Goal: Information Seeking & Learning: Learn about a topic

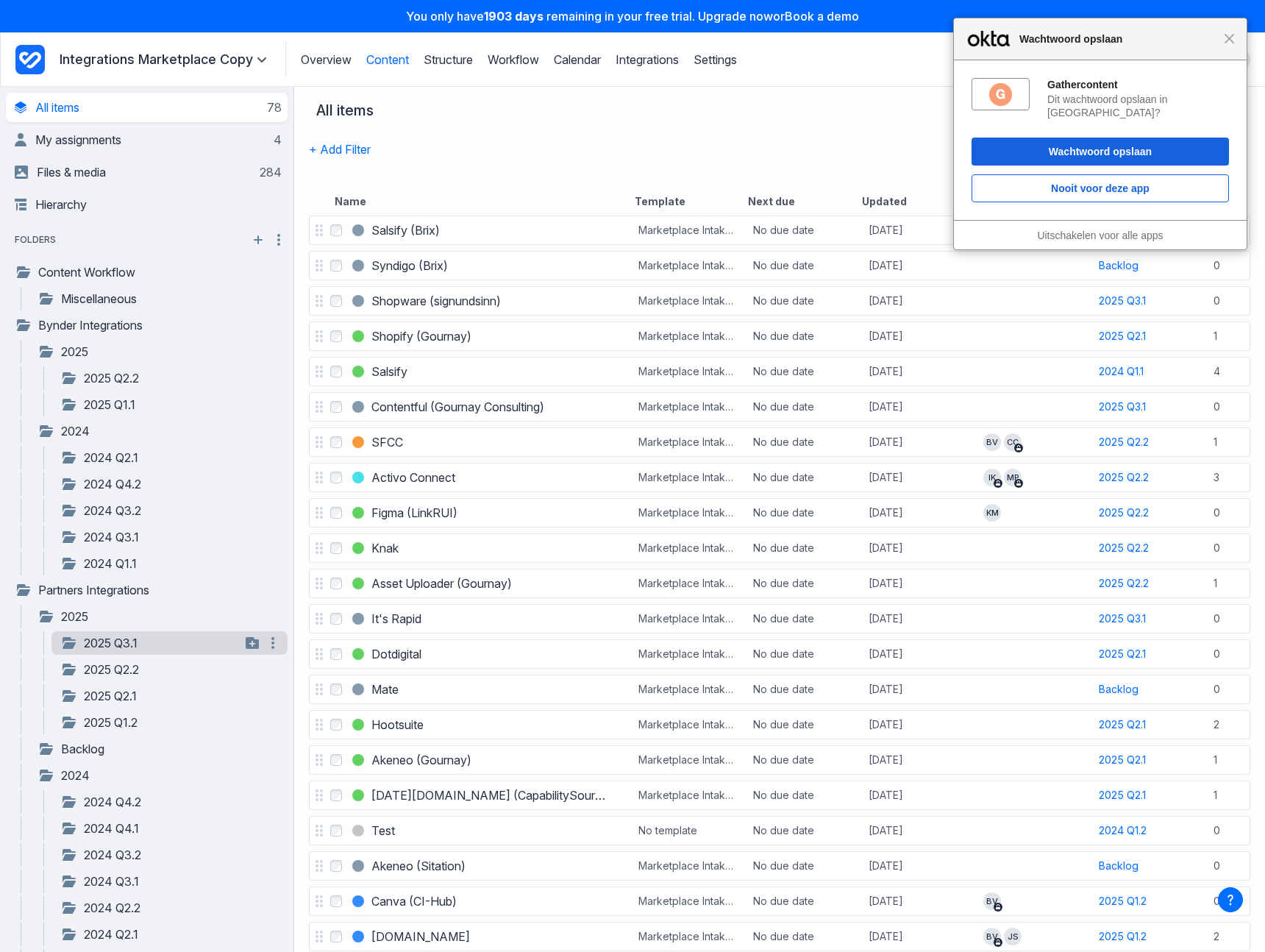
click at [110, 645] on link "2025 Q3.1" at bounding box center [150, 642] width 180 height 17
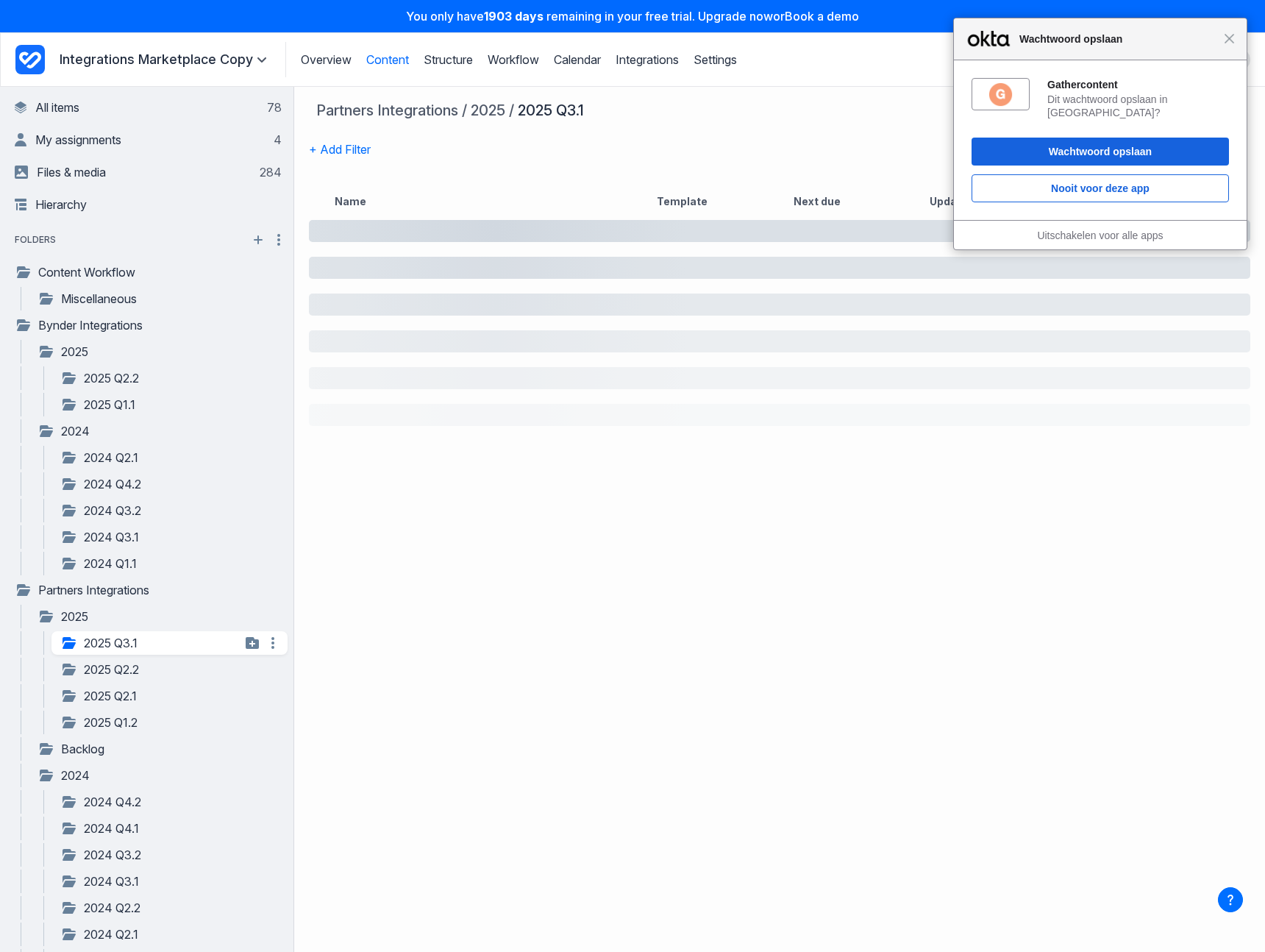
click at [110, 645] on link "2025 Q3.1" at bounding box center [150, 642] width 180 height 17
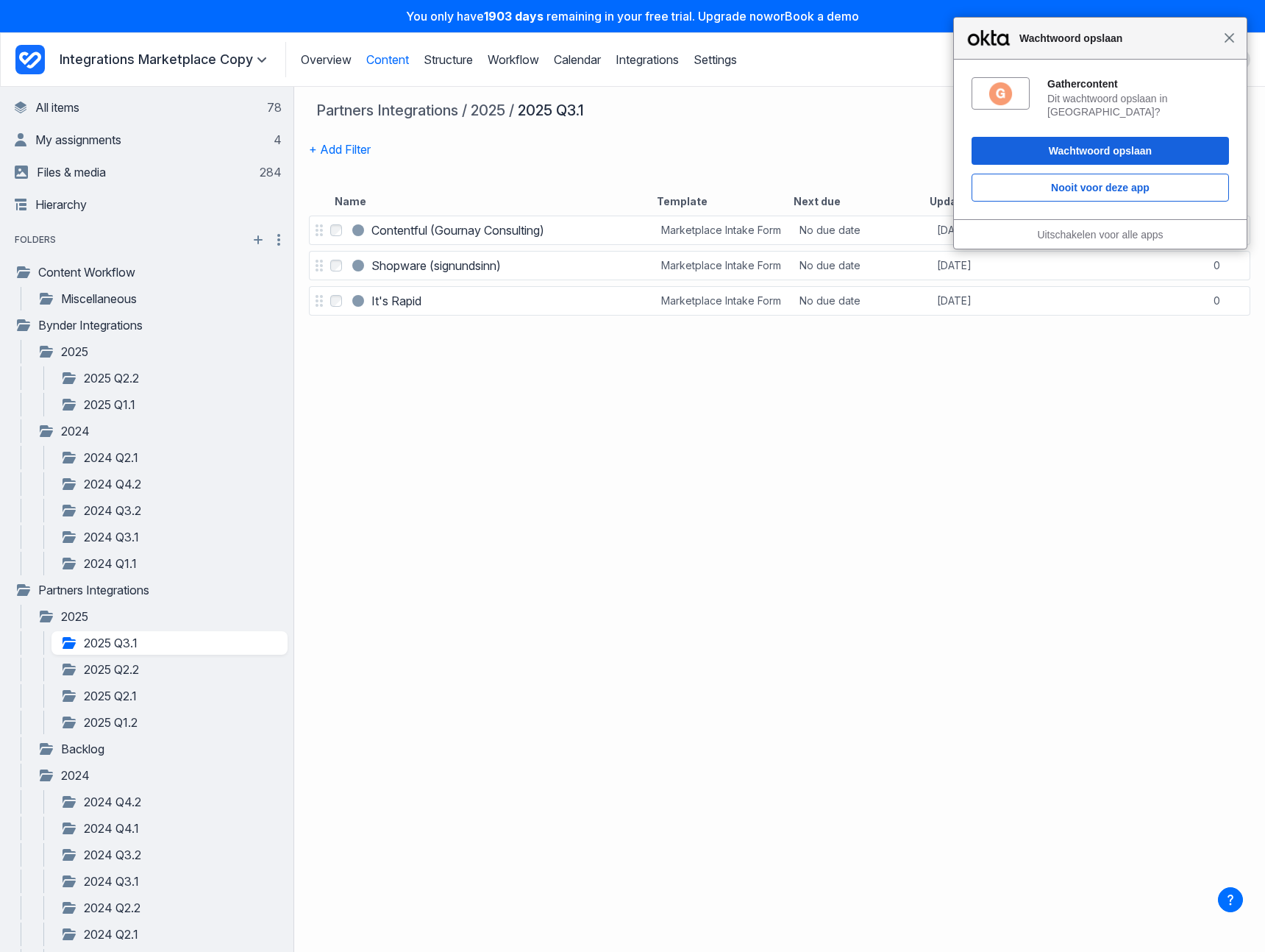
click at [1232, 37] on span "Sluiten" at bounding box center [1229, 37] width 11 height 11
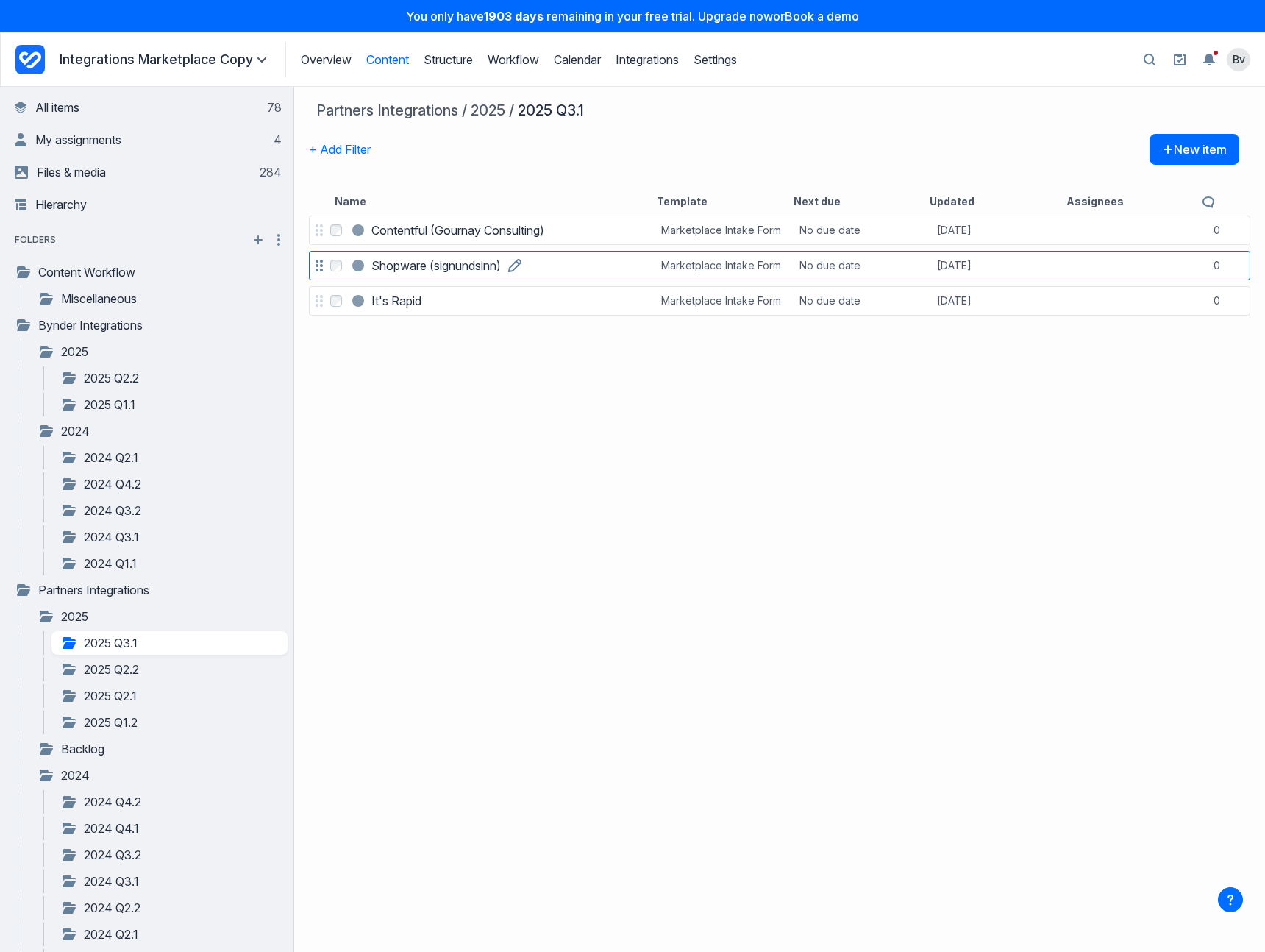
click at [402, 267] on h3 "Shopware (signundsinn)" at bounding box center [436, 265] width 129 height 17
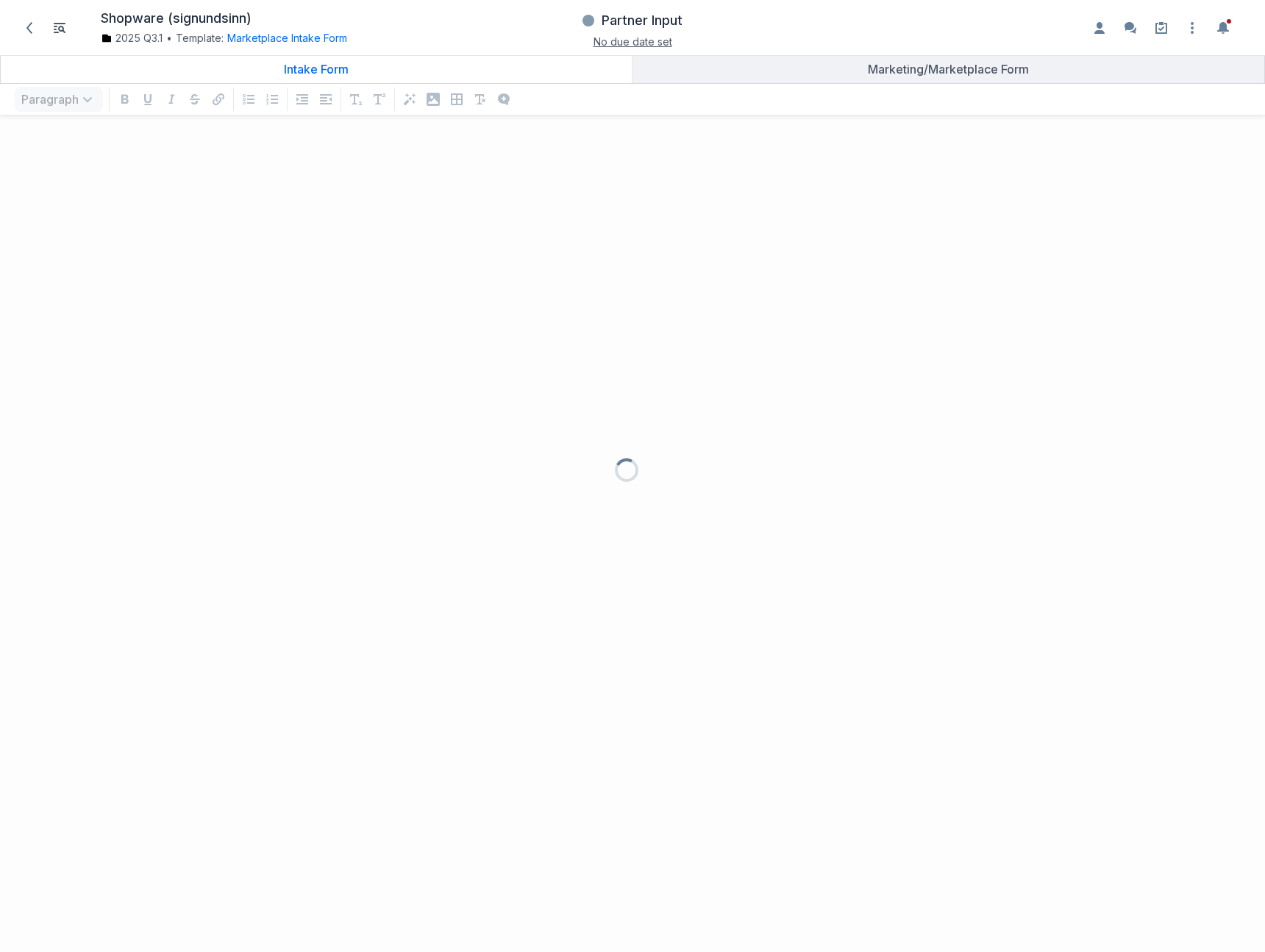
scroll to position [795, 1243]
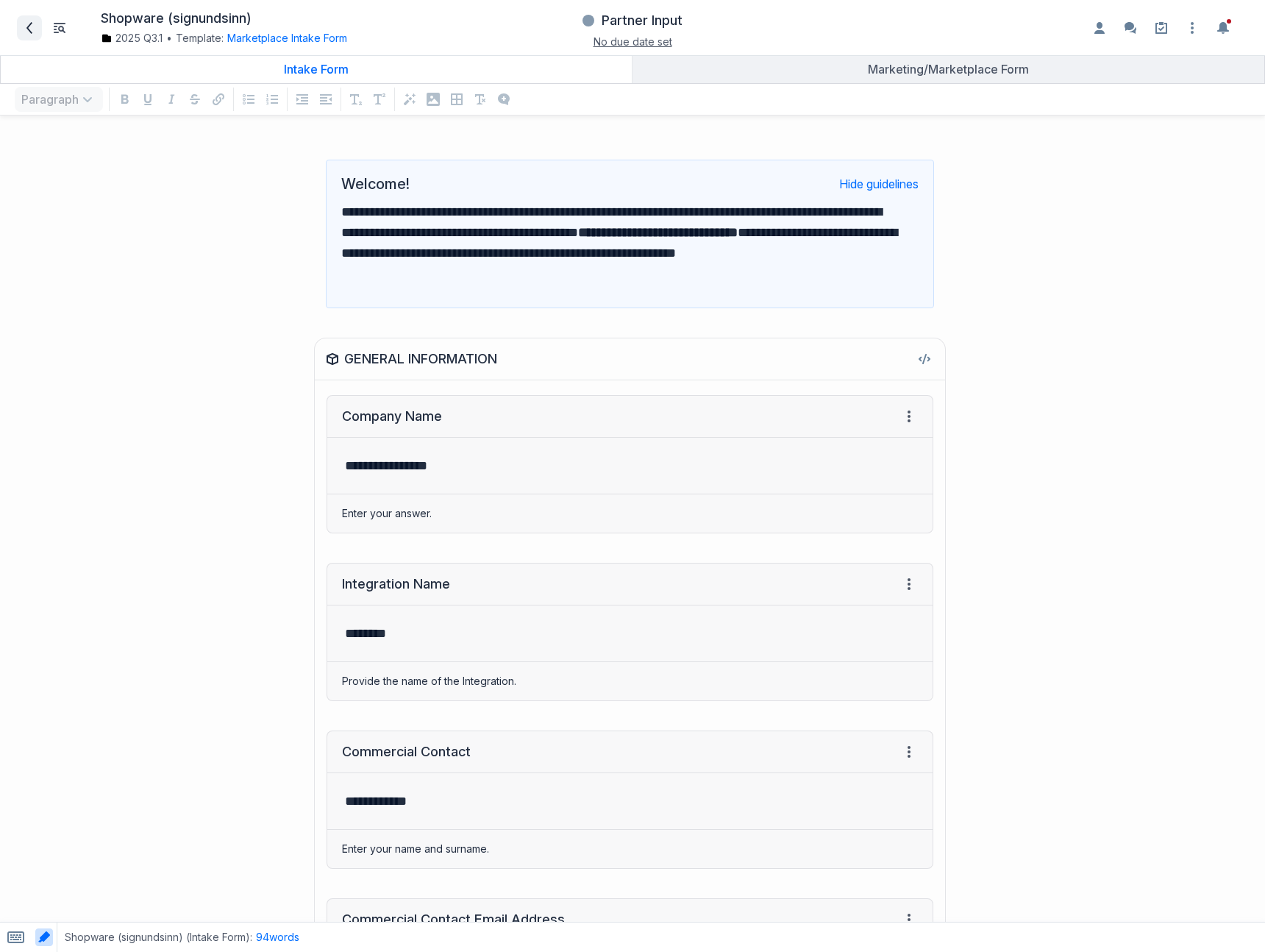
click at [30, 29] on icon at bounding box center [29, 27] width 12 height 12
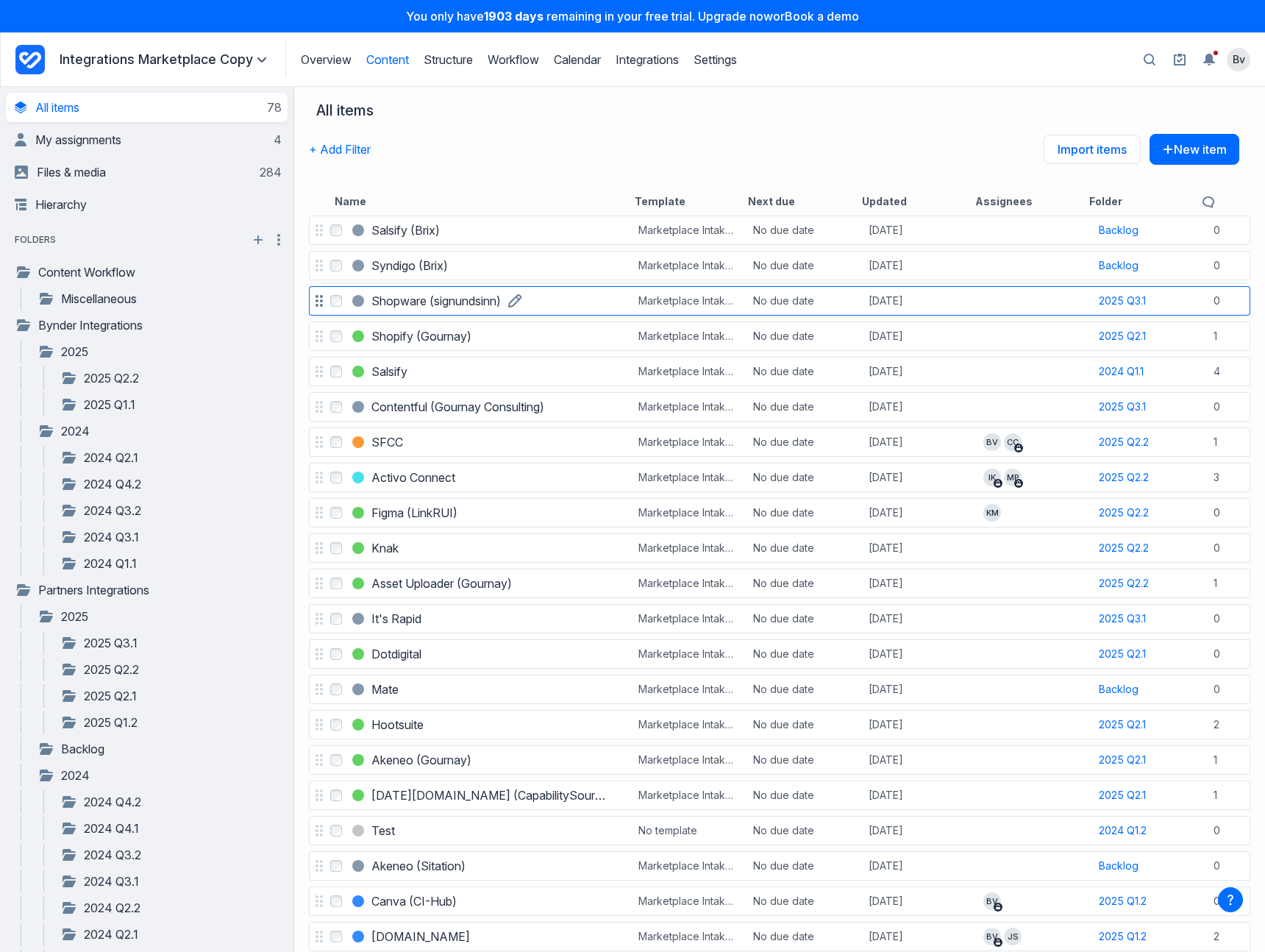
click at [387, 304] on h3 "Shopware (signundsinn)" at bounding box center [436, 301] width 129 height 17
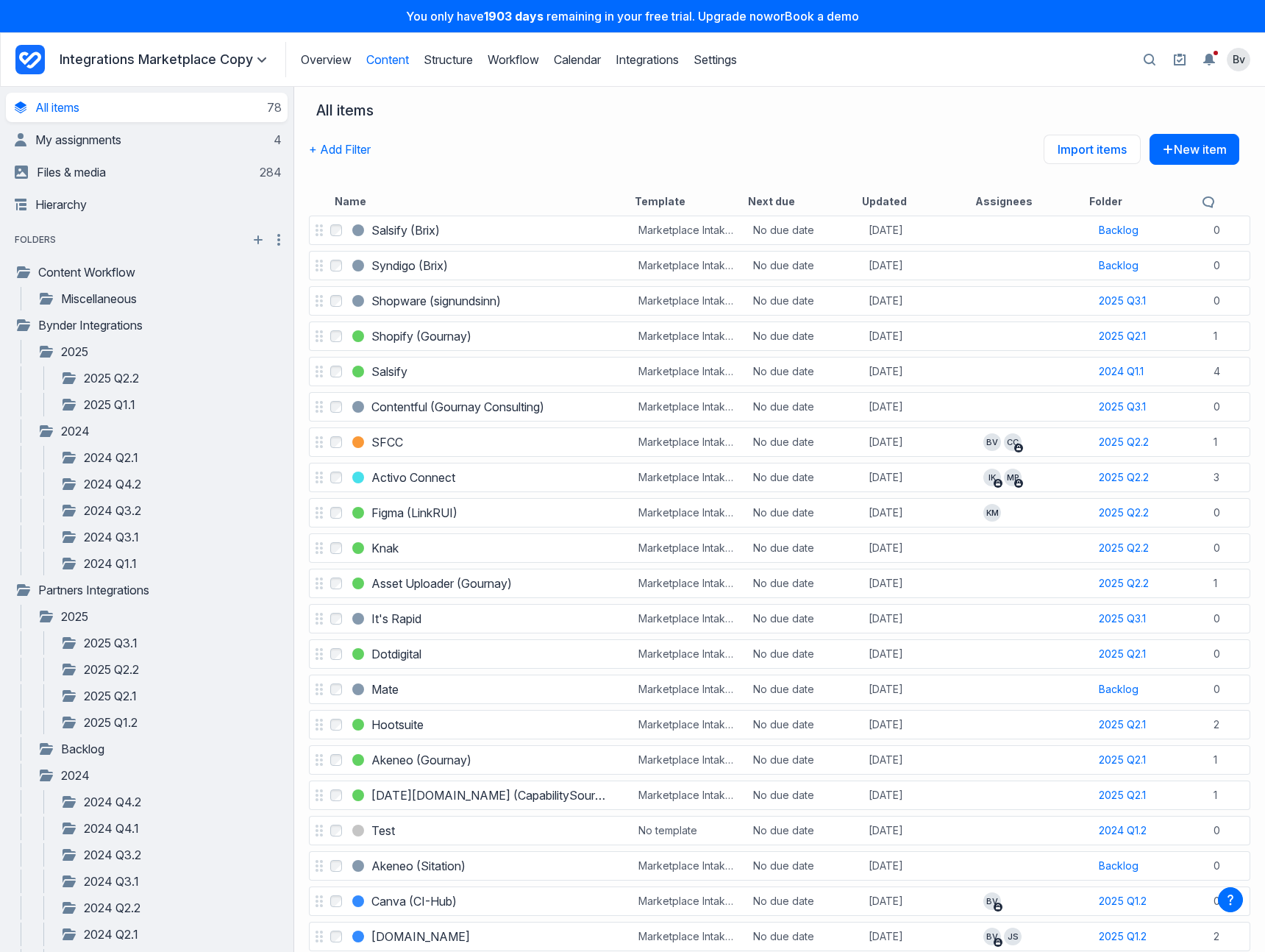
click at [384, 300] on h3 "Shopware (signundsinn)" at bounding box center [436, 301] width 129 height 17
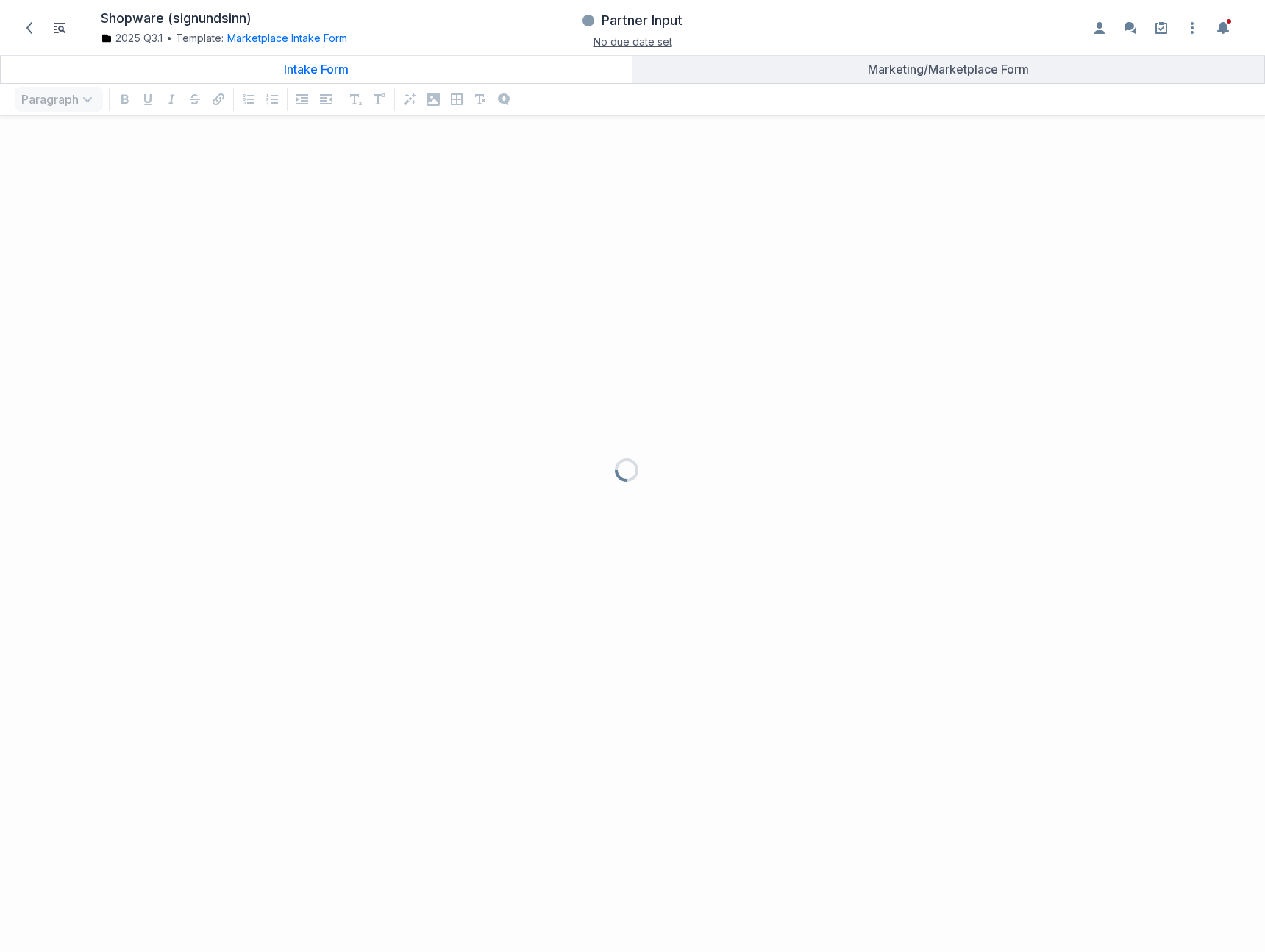
scroll to position [795, 1243]
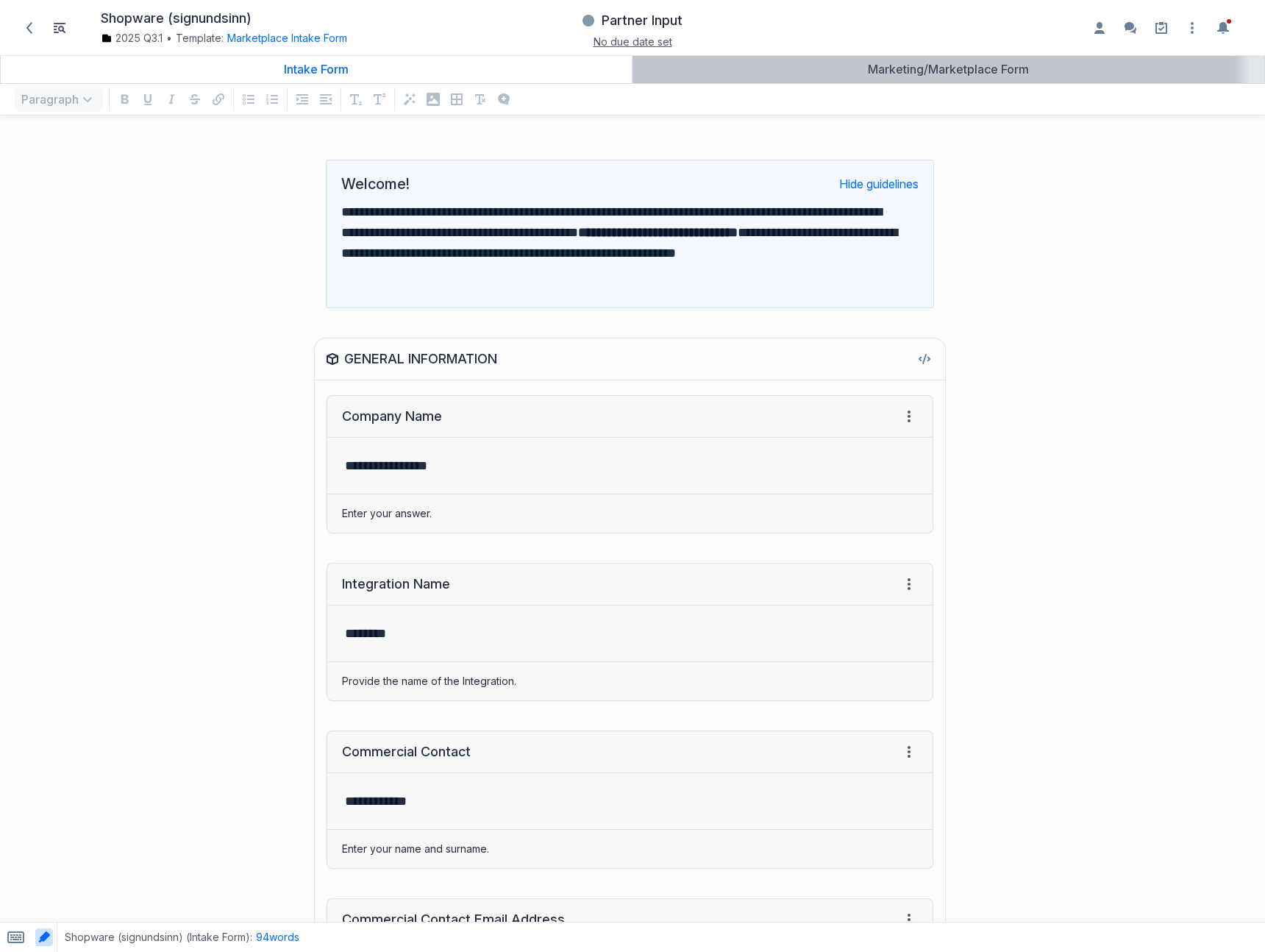
click at [914, 73] on div "Marketing/Marketplace Form" at bounding box center [949, 69] width 620 height 15
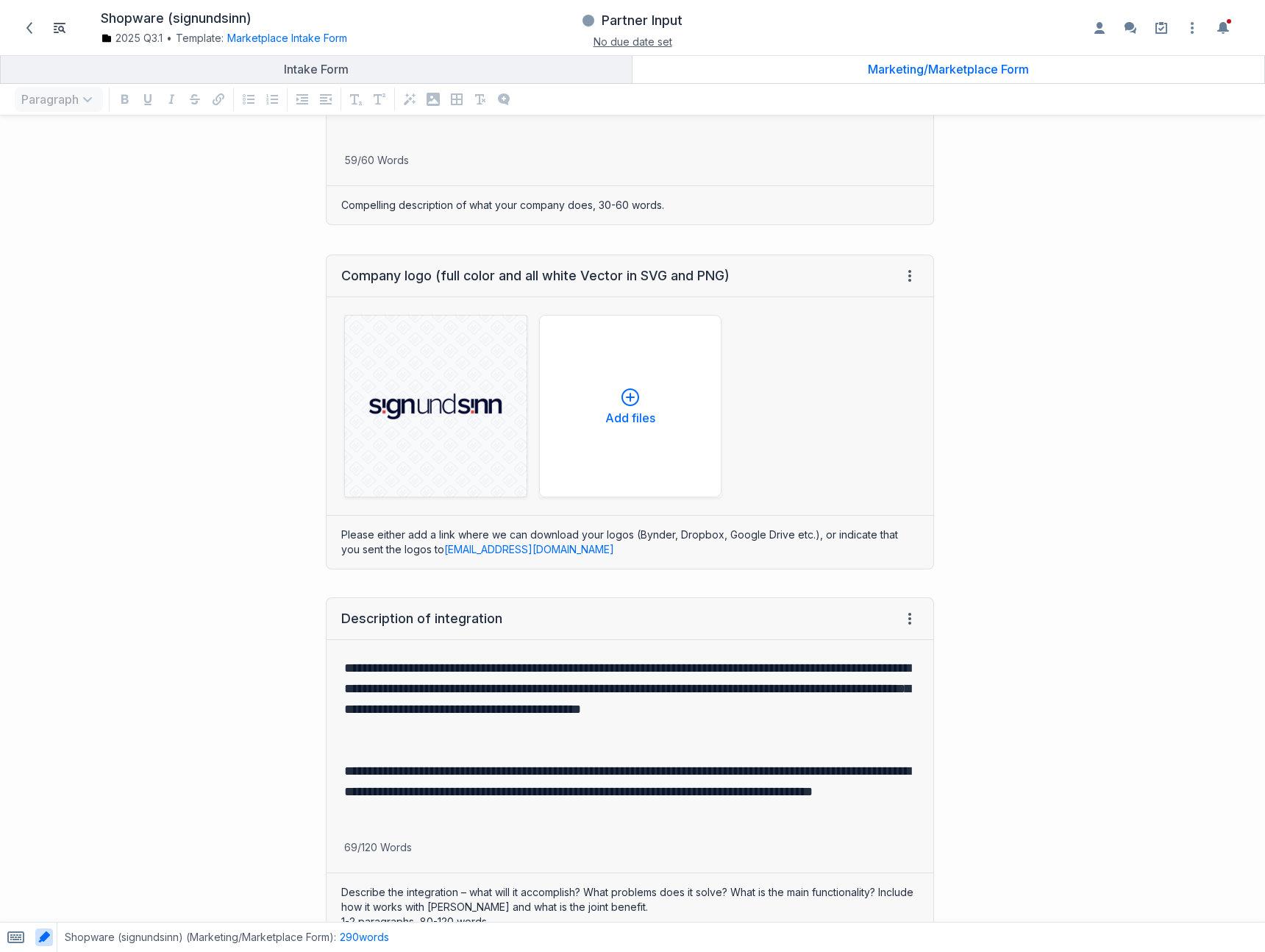
scroll to position [325, 0]
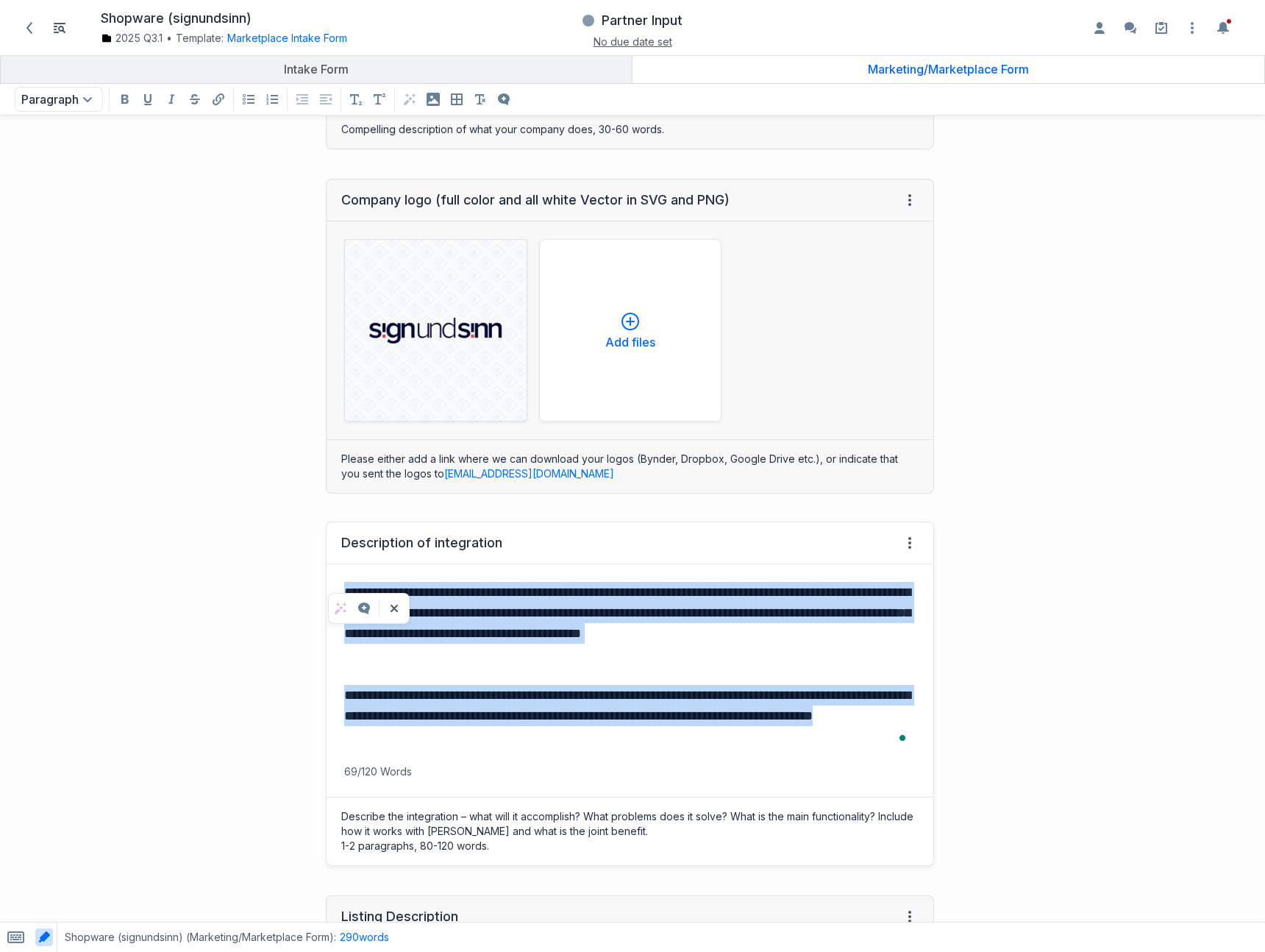
drag, startPoint x: 343, startPoint y: 592, endPoint x: 505, endPoint y: 765, distance: 237.0
click at [505, 765] on div "**********" at bounding box center [630, 672] width 607 height 215
copy div "**********"
click at [29, 25] on icon at bounding box center [29, 27] width 6 height 12
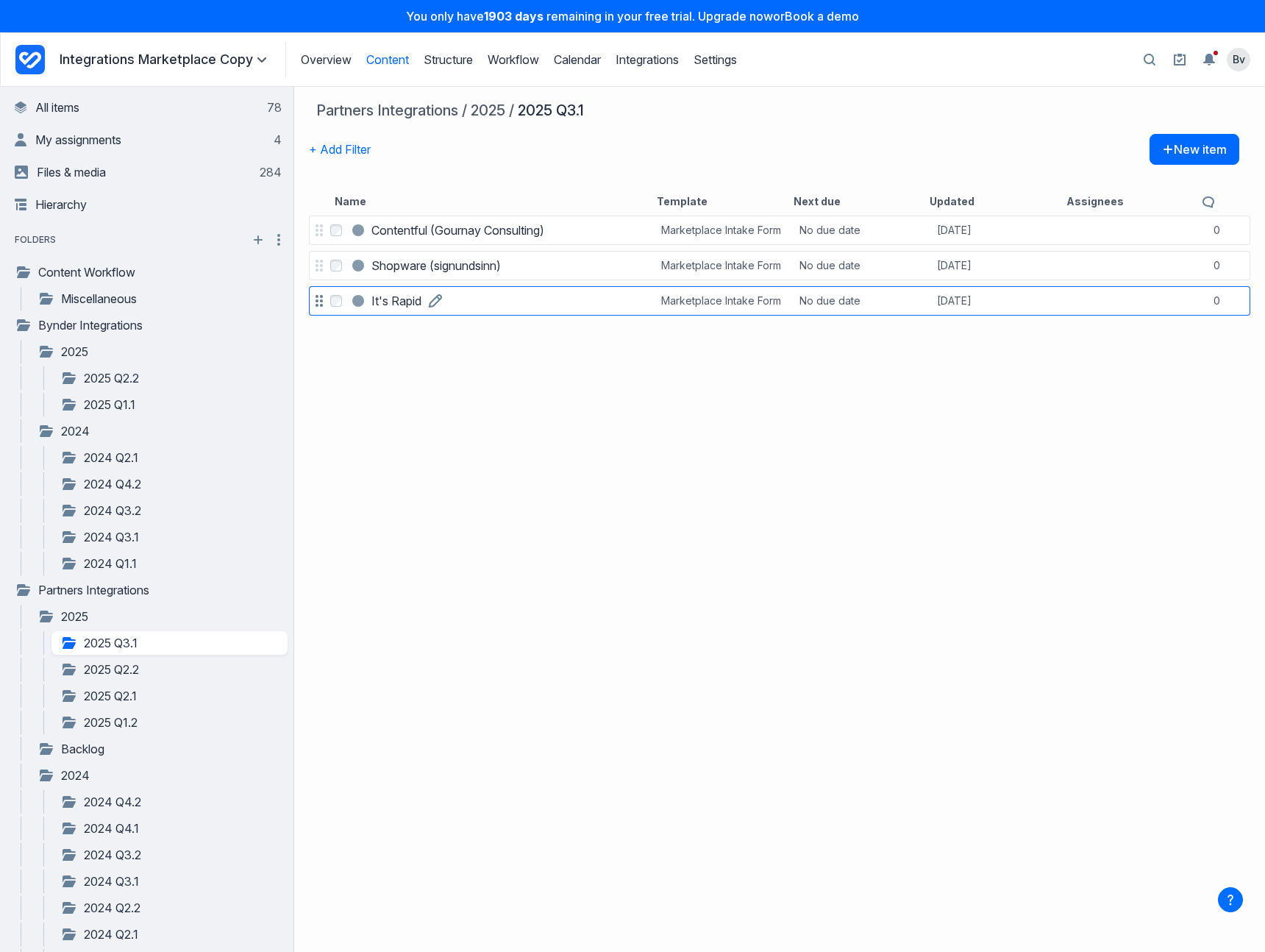
click at [404, 305] on h3 "It's Rapid" at bounding box center [396, 301] width 50 height 17
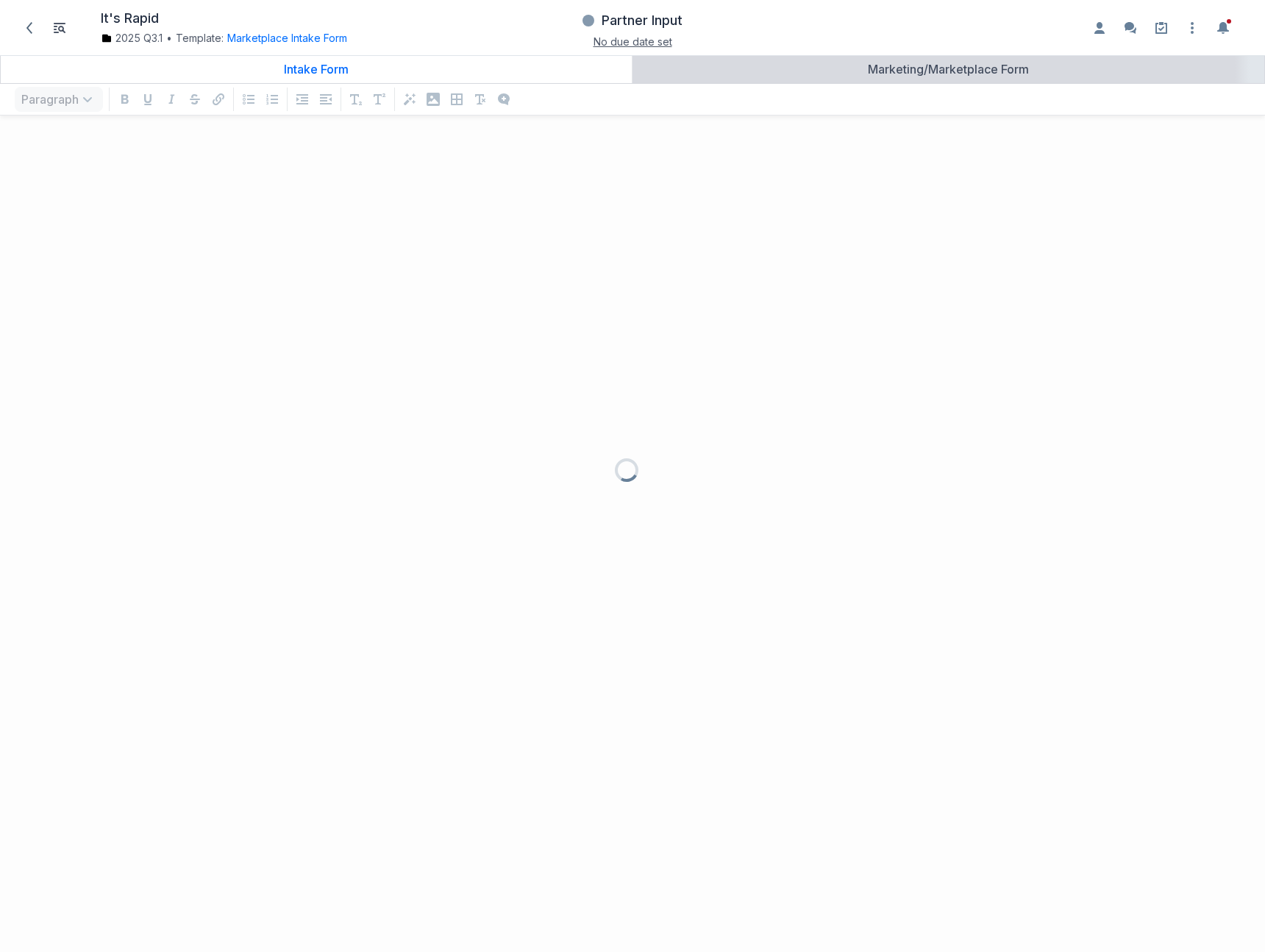
scroll to position [795, 1243]
click at [865, 66] on div "Marketing/Marketplace Form" at bounding box center [949, 69] width 620 height 15
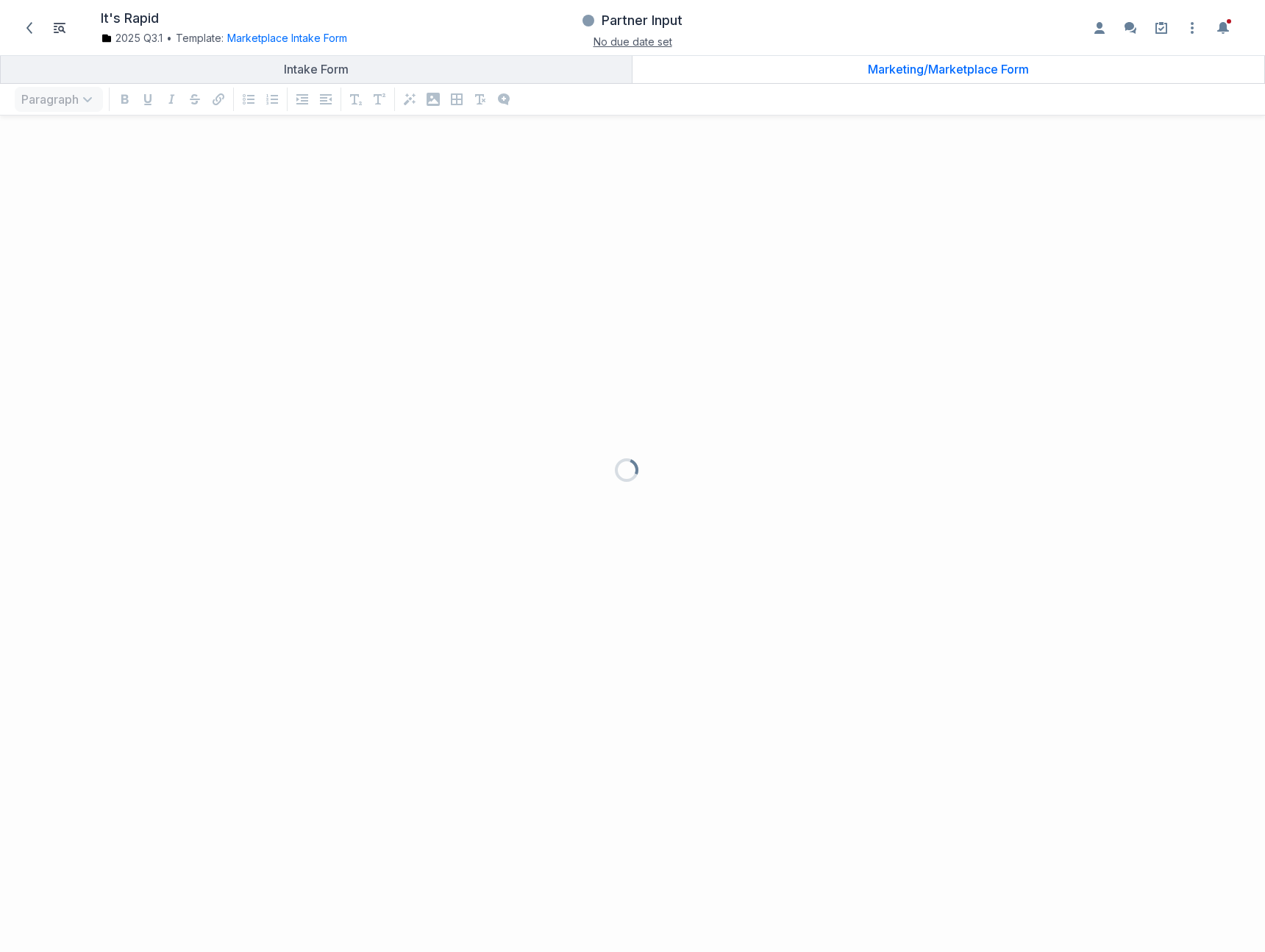
scroll to position [795, 1243]
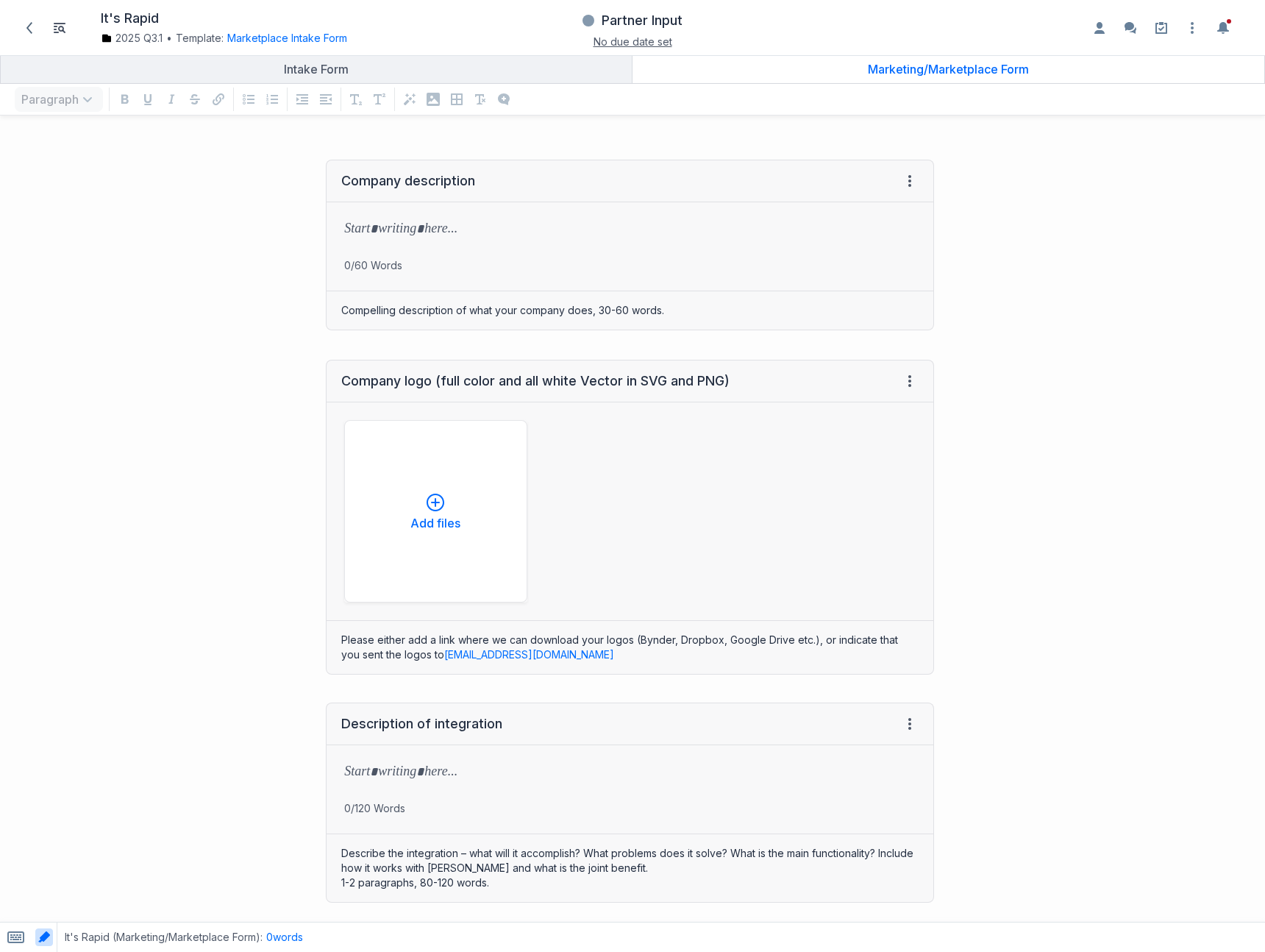
click at [866, 67] on div "Marketing/Marketplace Form" at bounding box center [949, 69] width 620 height 15
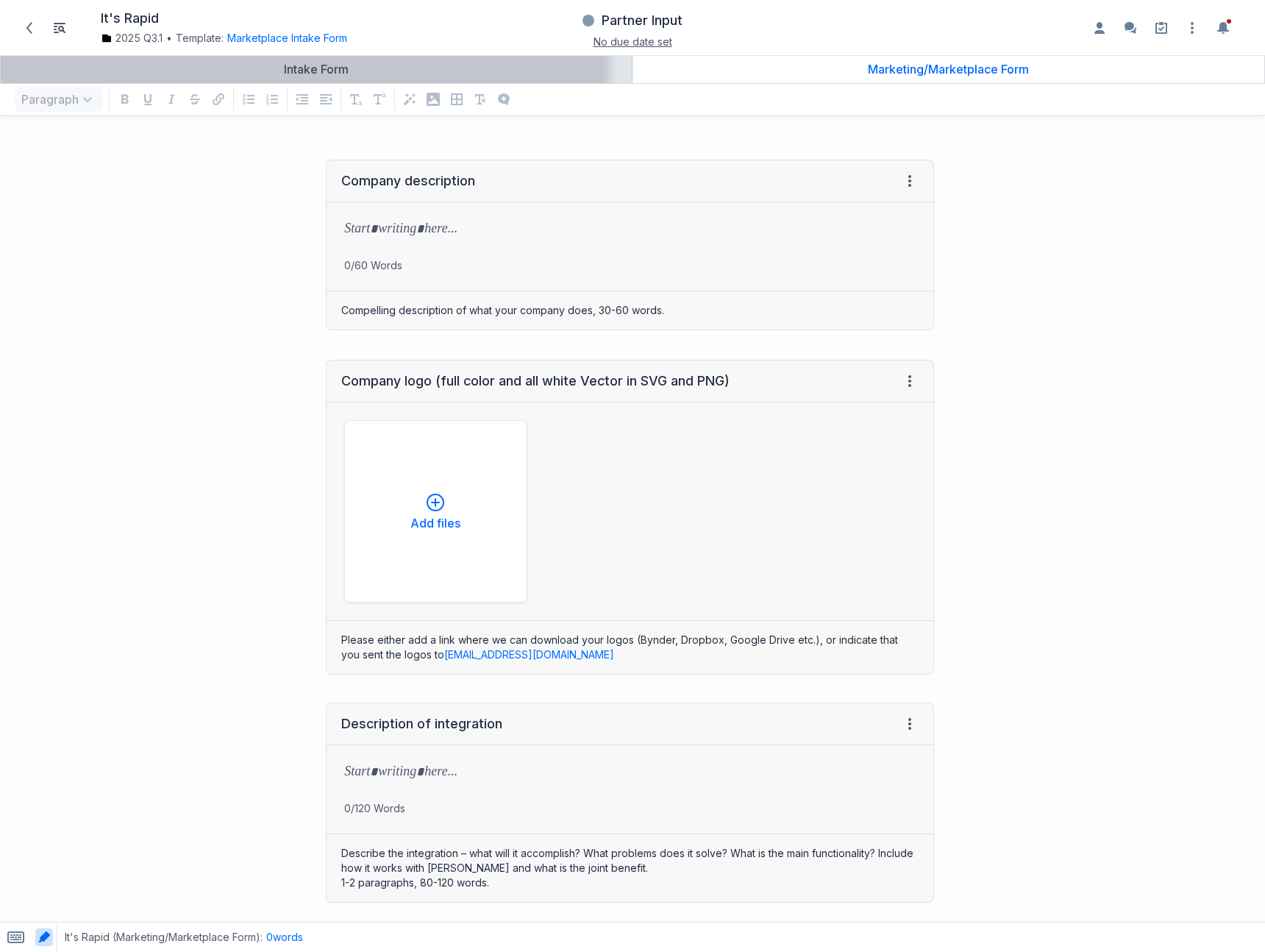
click at [558, 66] on div "Intake Form" at bounding box center [316, 69] width 620 height 15
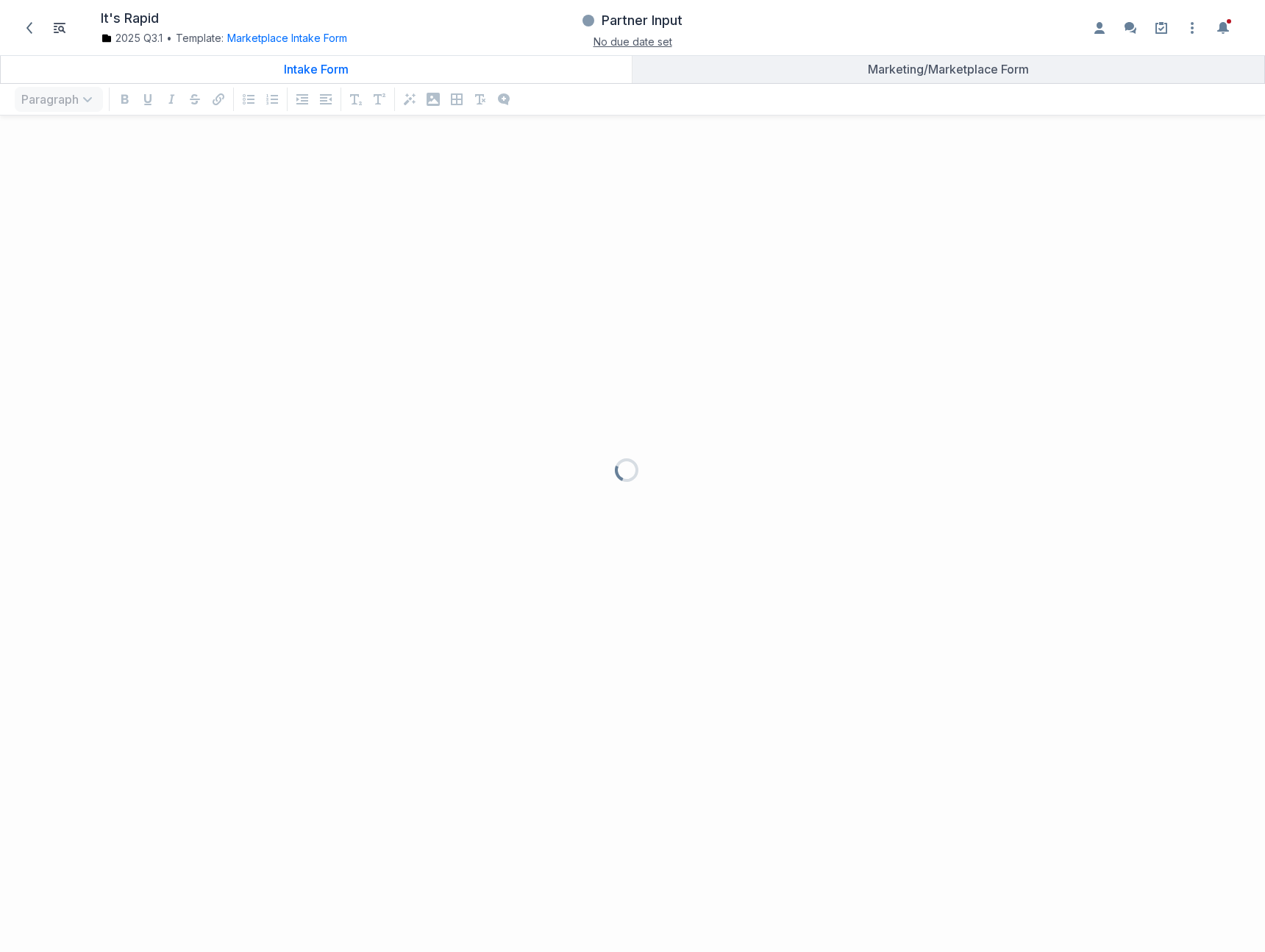
scroll to position [795, 1243]
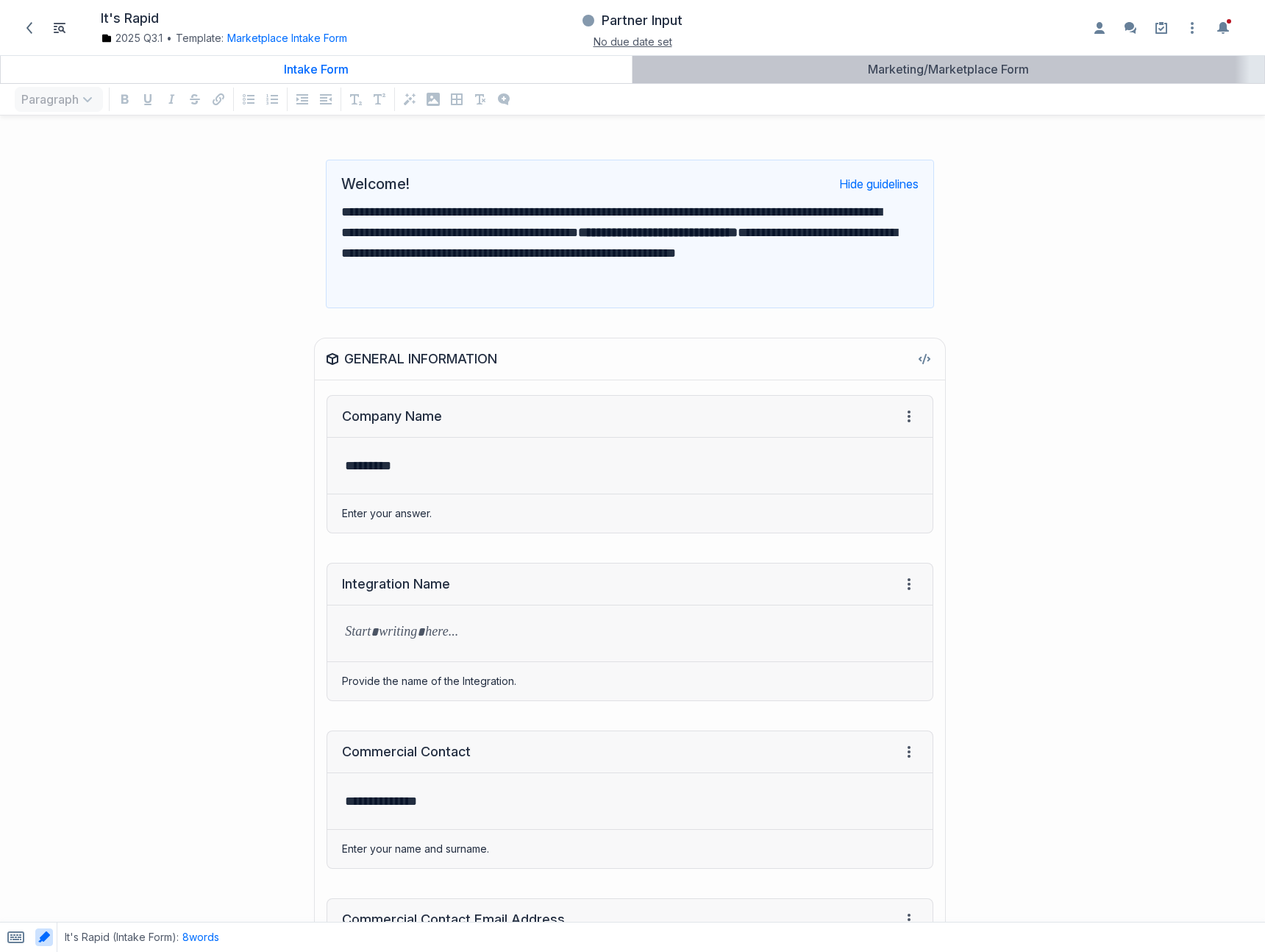
click at [817, 72] on div "Marketing/Marketplace Form" at bounding box center [949, 69] width 620 height 15
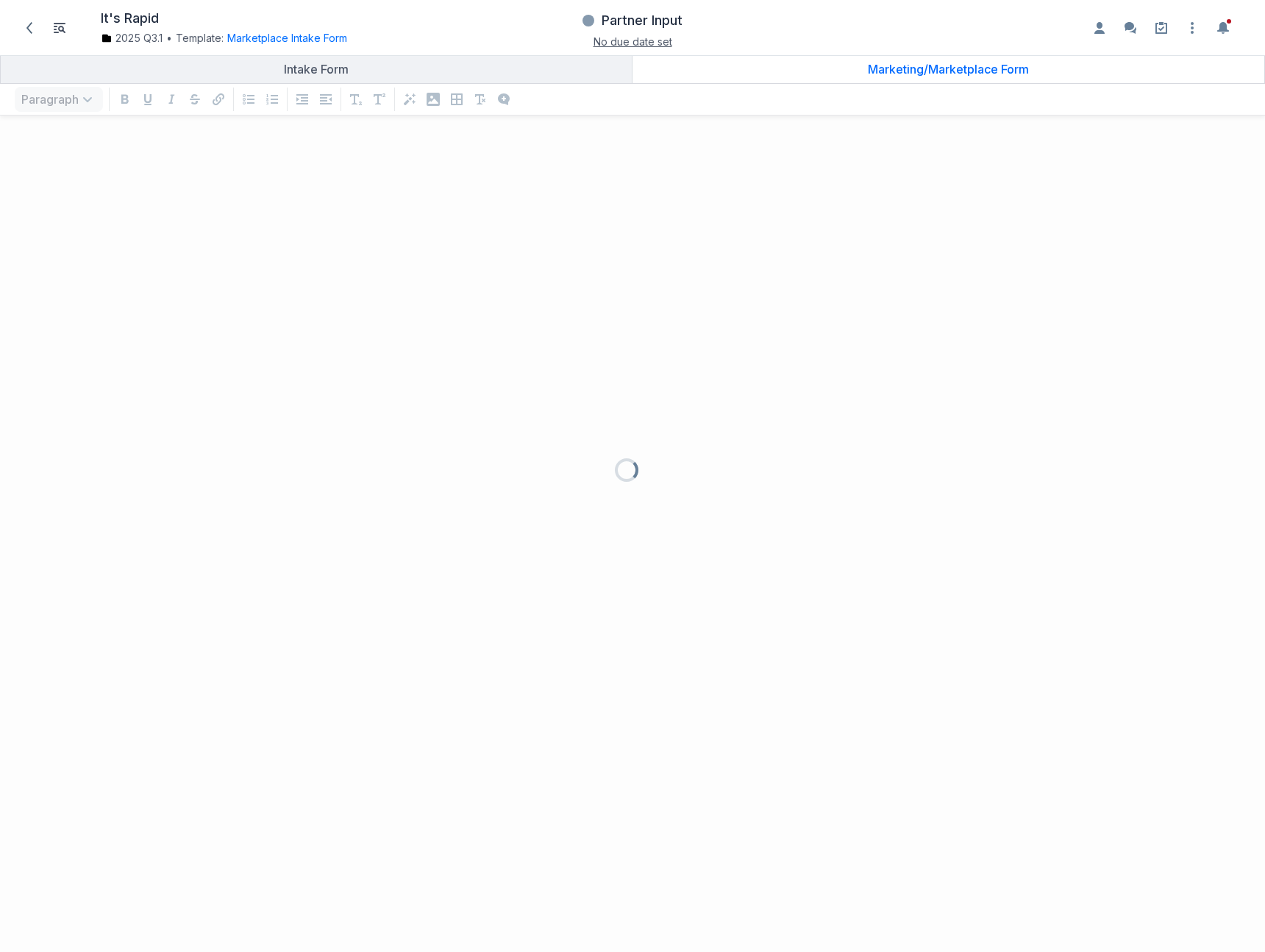
scroll to position [795, 1243]
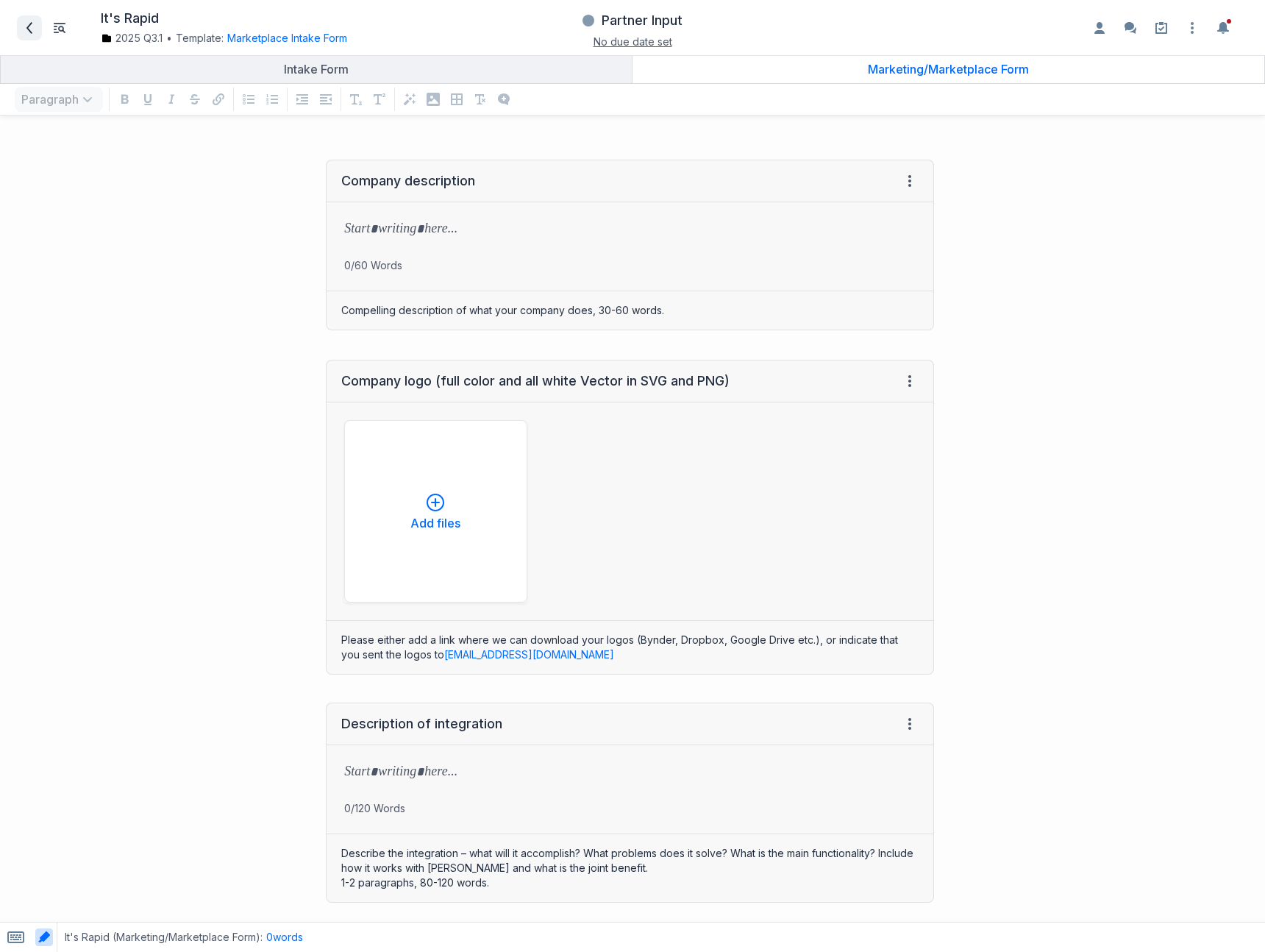
click at [27, 26] on icon at bounding box center [29, 27] width 6 height 12
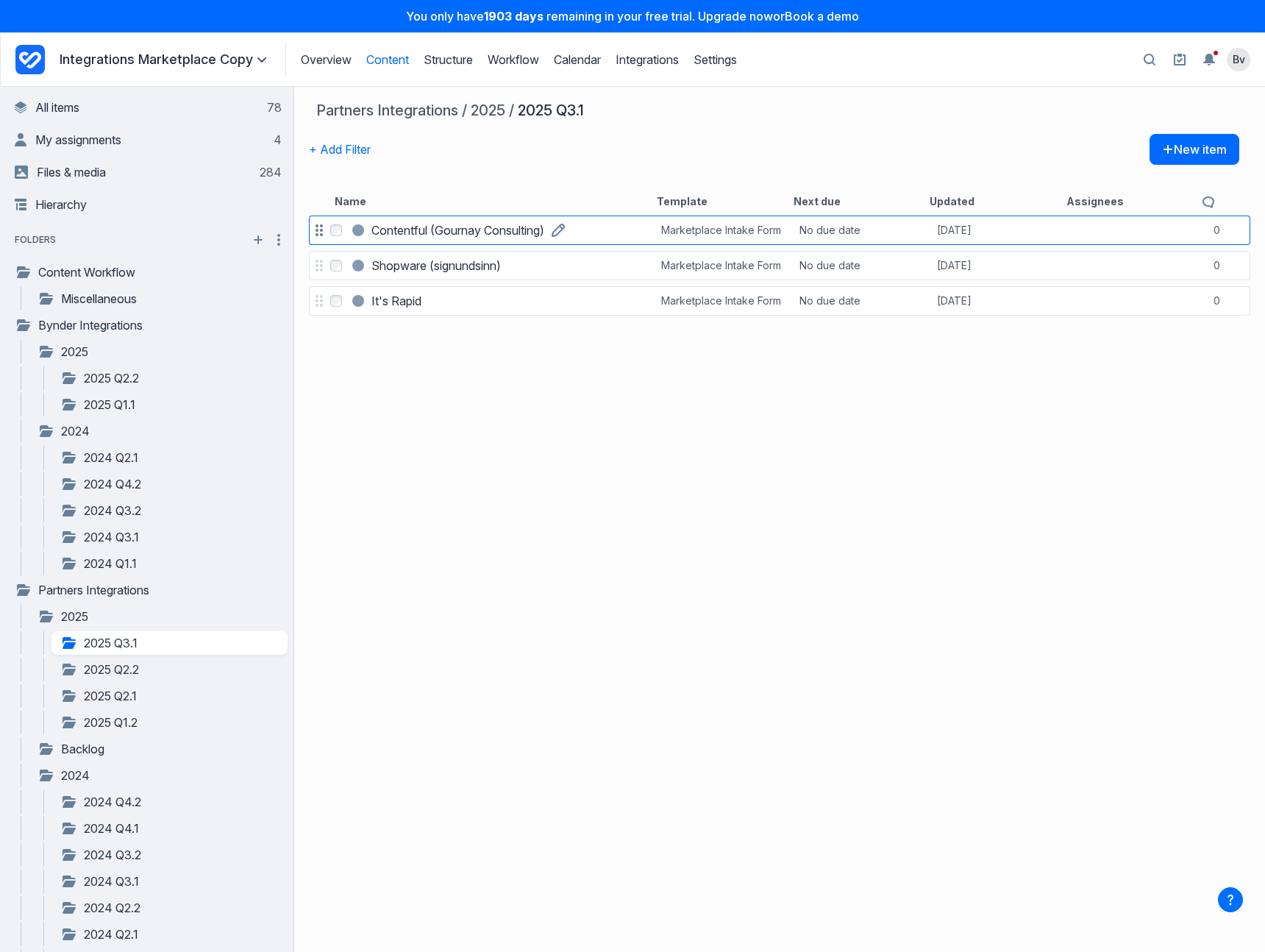
click at [401, 233] on h3 "Contentful (Gournay Consulting)" at bounding box center [458, 230] width 173 height 17
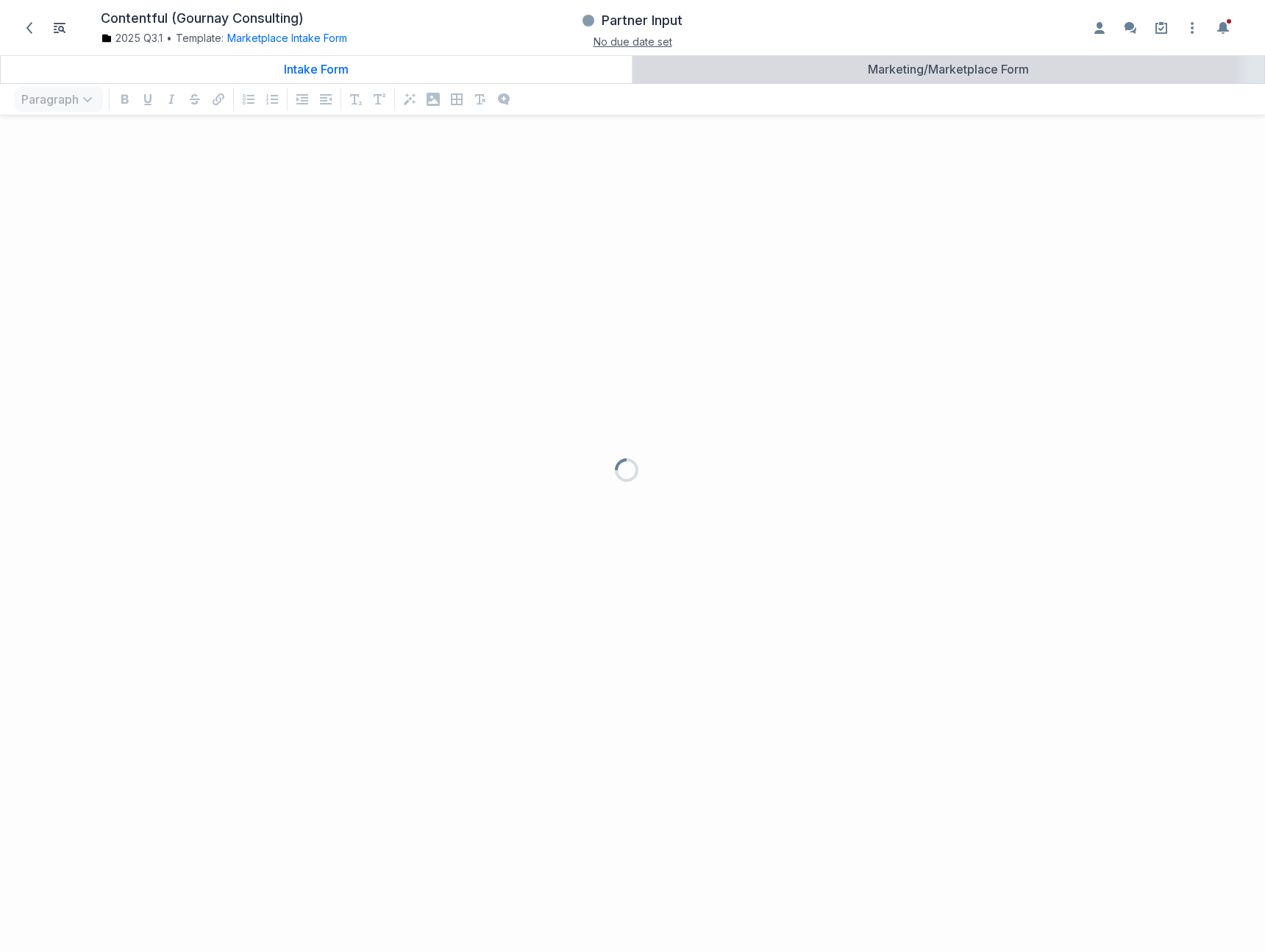
scroll to position [795, 1243]
click at [1009, 68] on div "Marketing/Marketplace Form" at bounding box center [949, 69] width 620 height 15
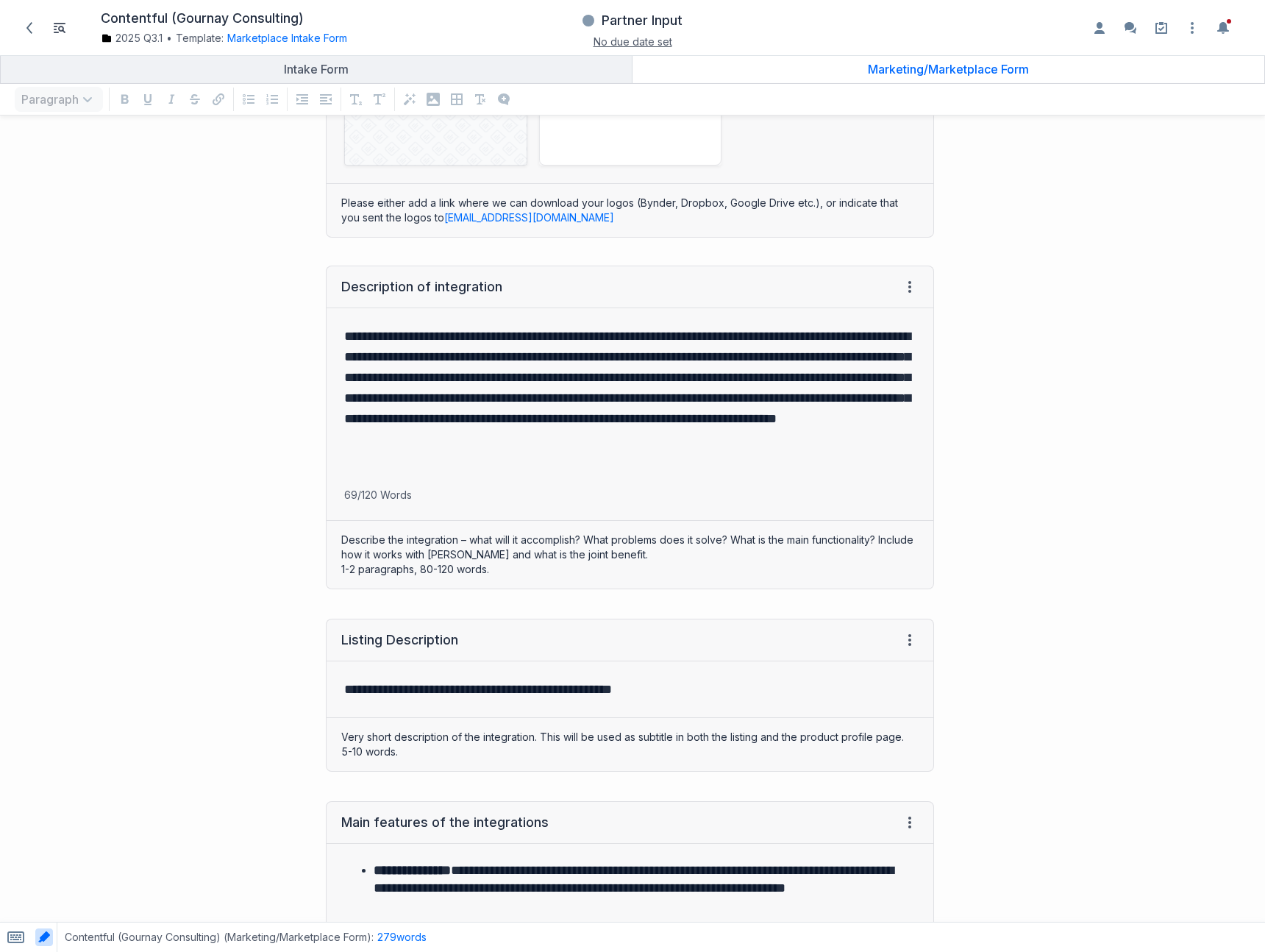
scroll to position [671, 0]
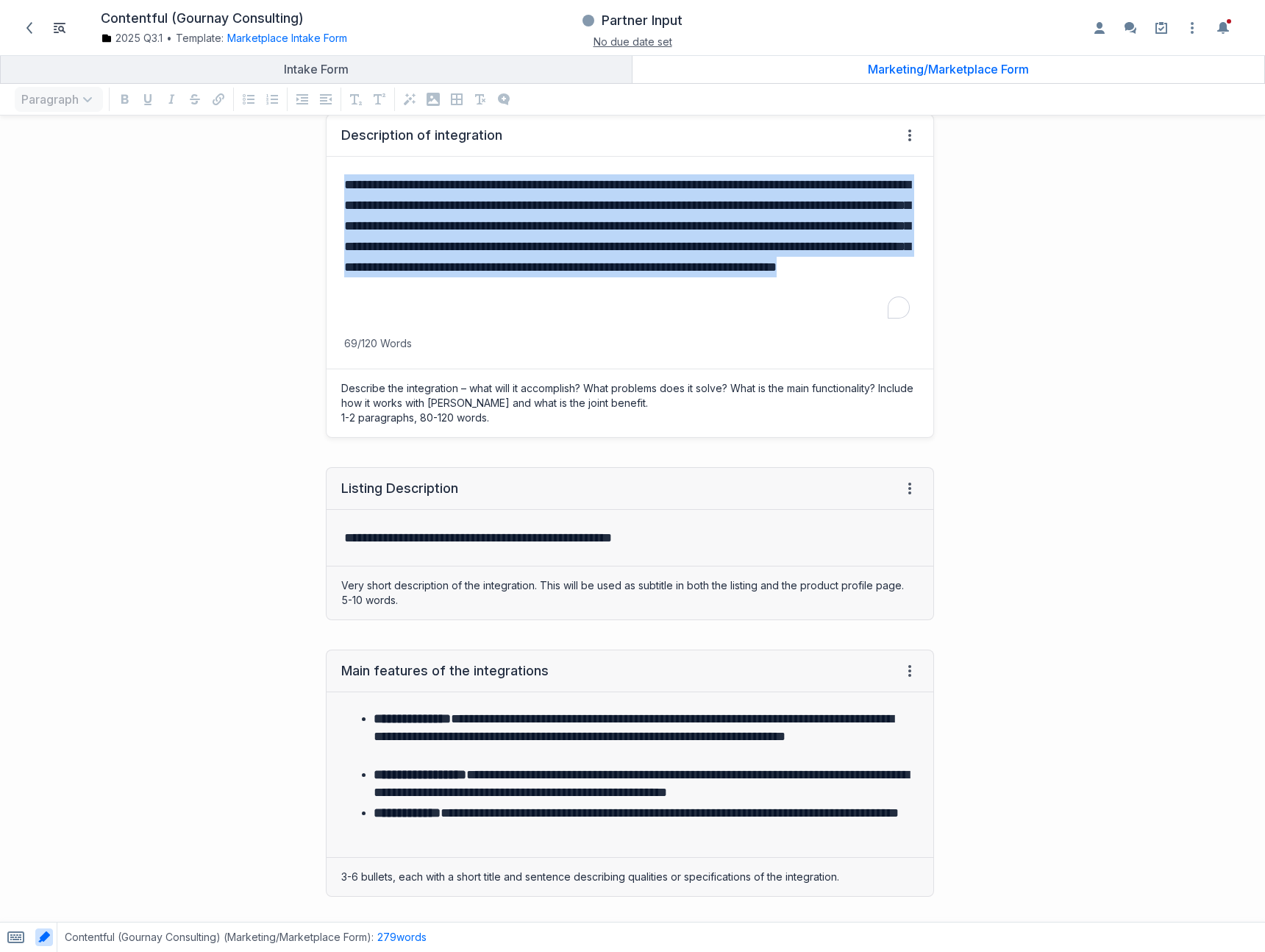
drag, startPoint x: 341, startPoint y: 185, endPoint x: 507, endPoint y: 339, distance: 226.4
click at [507, 339] on div "**********" at bounding box center [630, 253] width 607 height 194
copy p "**********"
